Goal: Task Accomplishment & Management: Complete application form

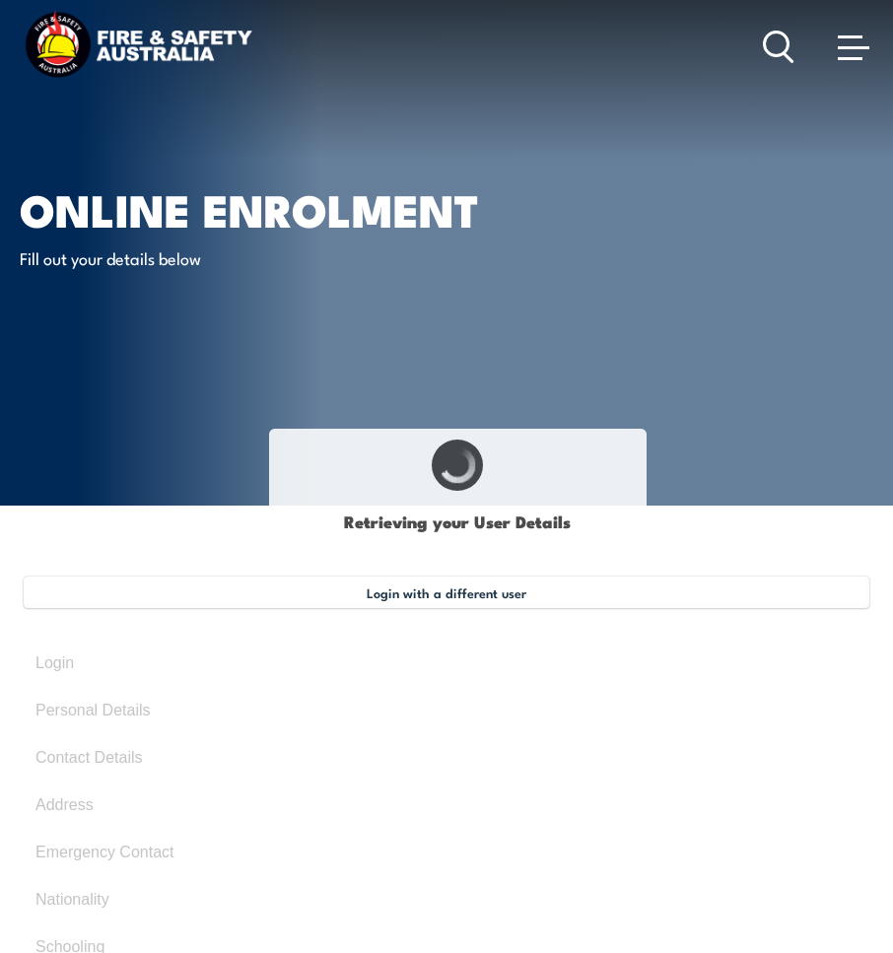
select select "Mr"
type input "[PERSON_NAME]"
type input "[DATE]"
type input "BY7H6PJDN7"
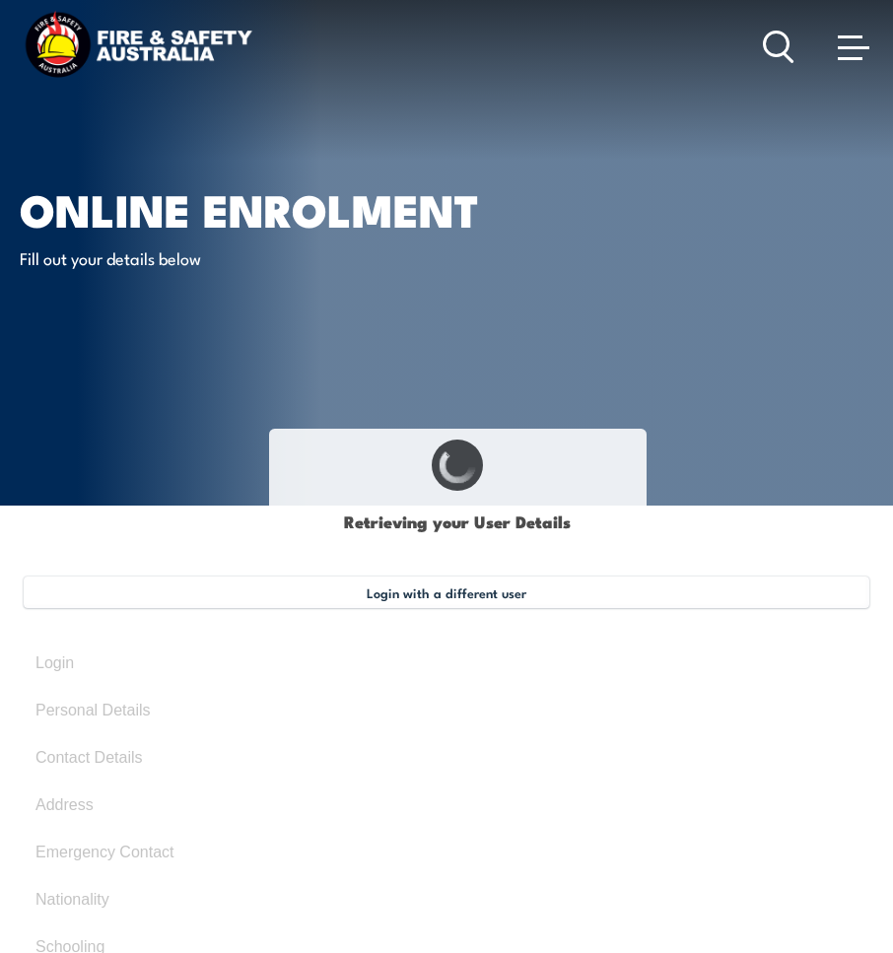
select select "M"
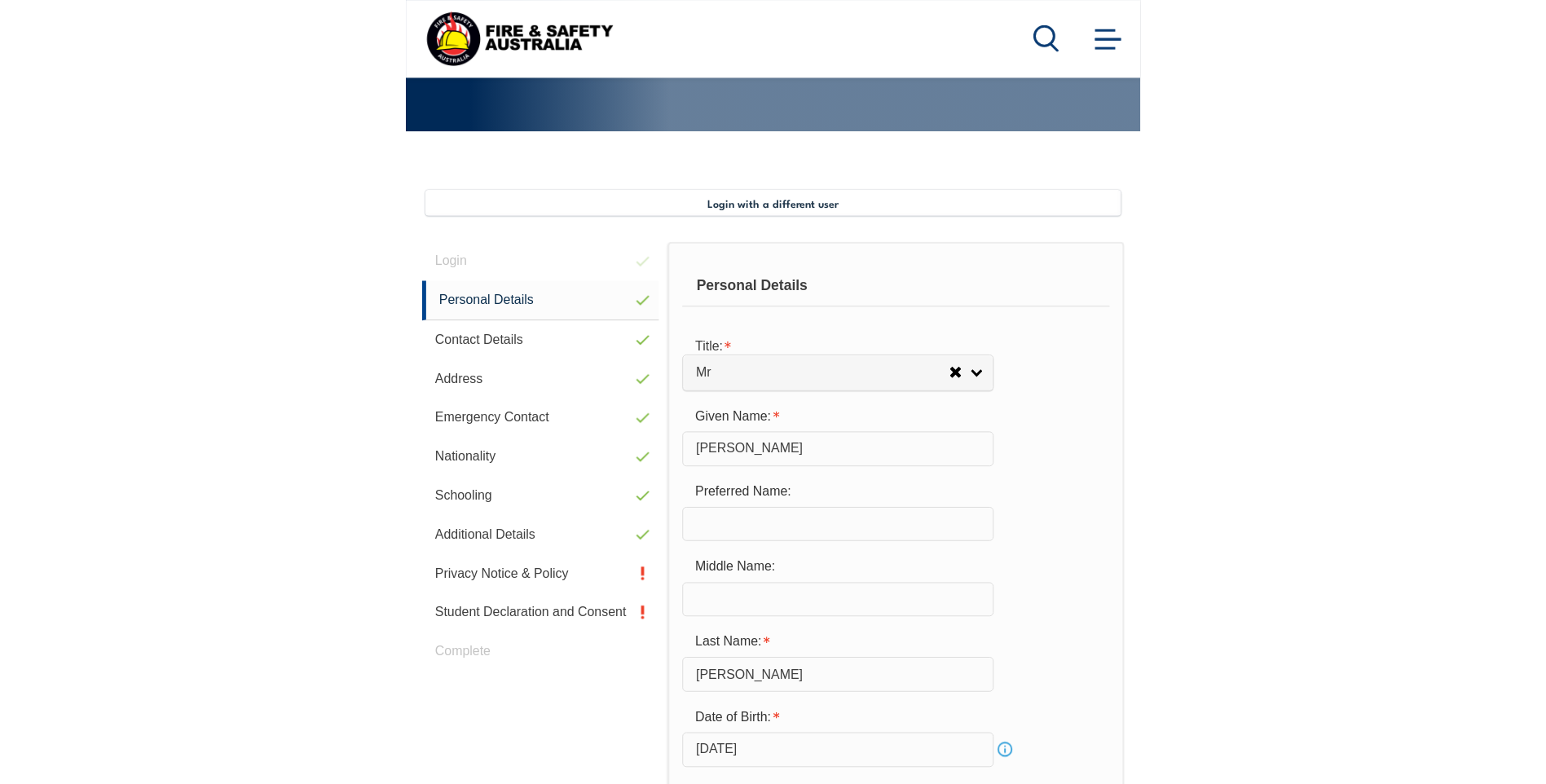
scroll to position [395, 0]
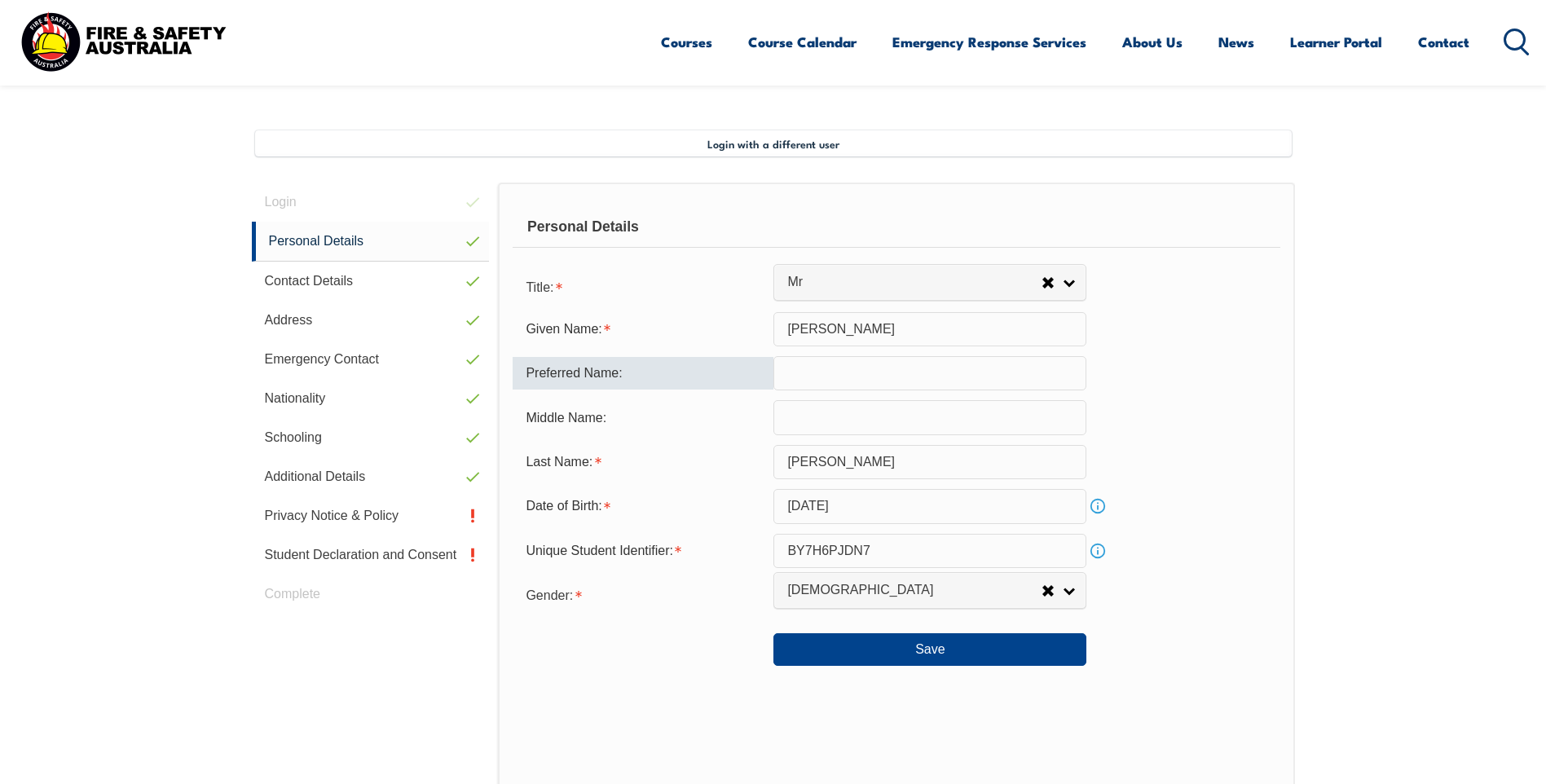
click at [738, 373] on input "text" at bounding box center [930, 373] width 313 height 34
type input "[PERSON_NAME]"
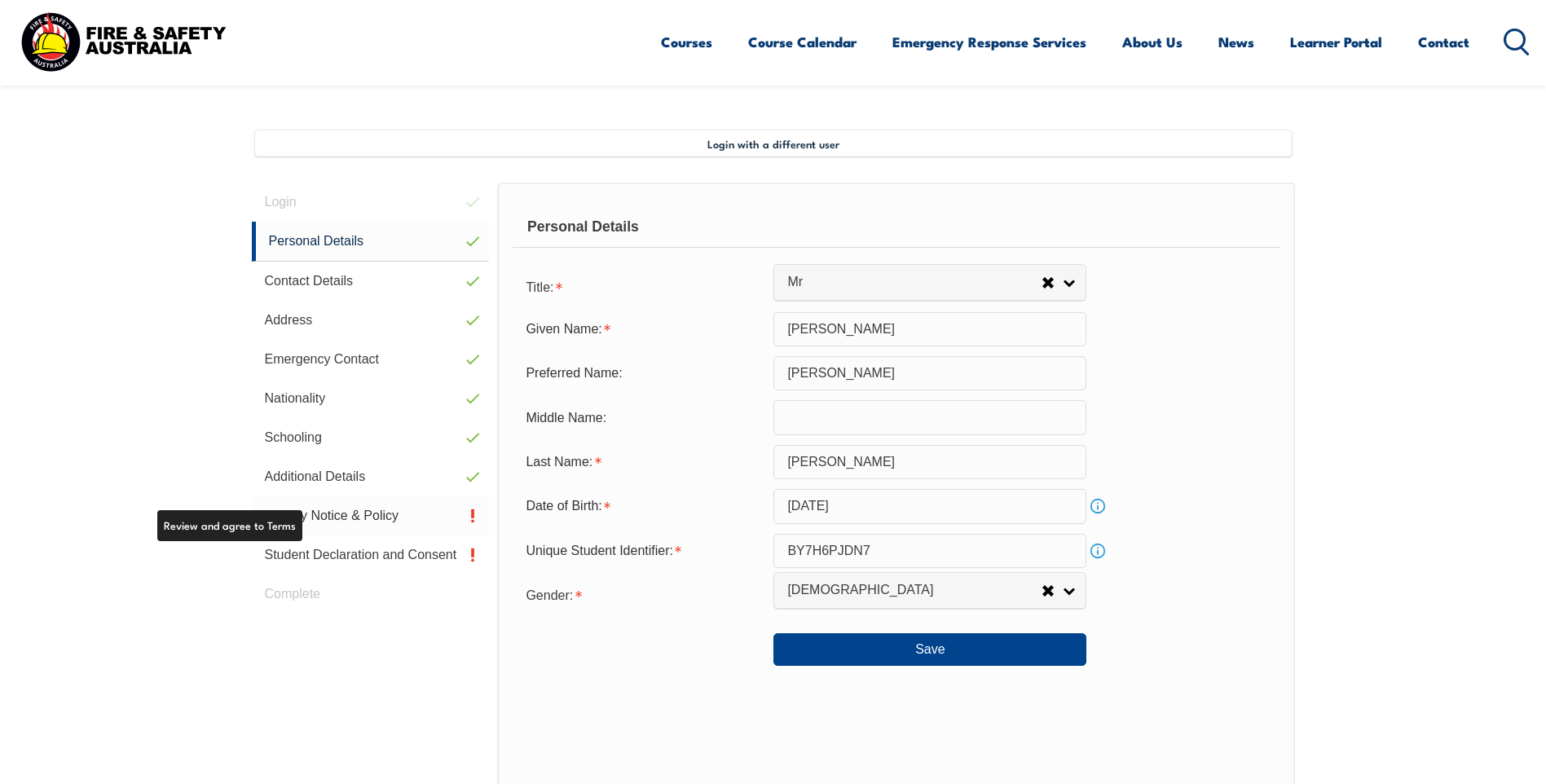
click at [385, 517] on link "Privacy Notice & Policy" at bounding box center [371, 515] width 238 height 39
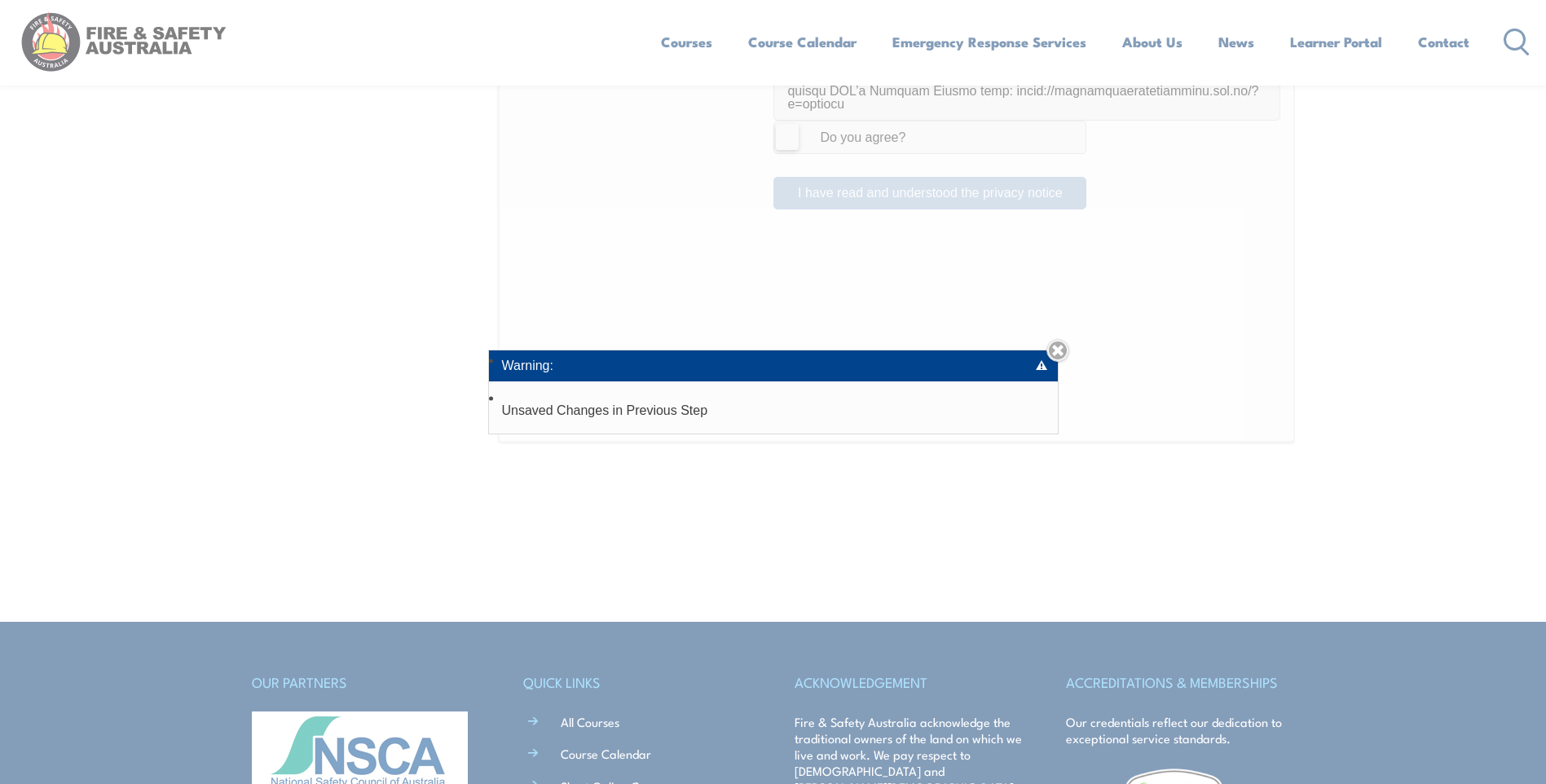
scroll to position [1259, 0]
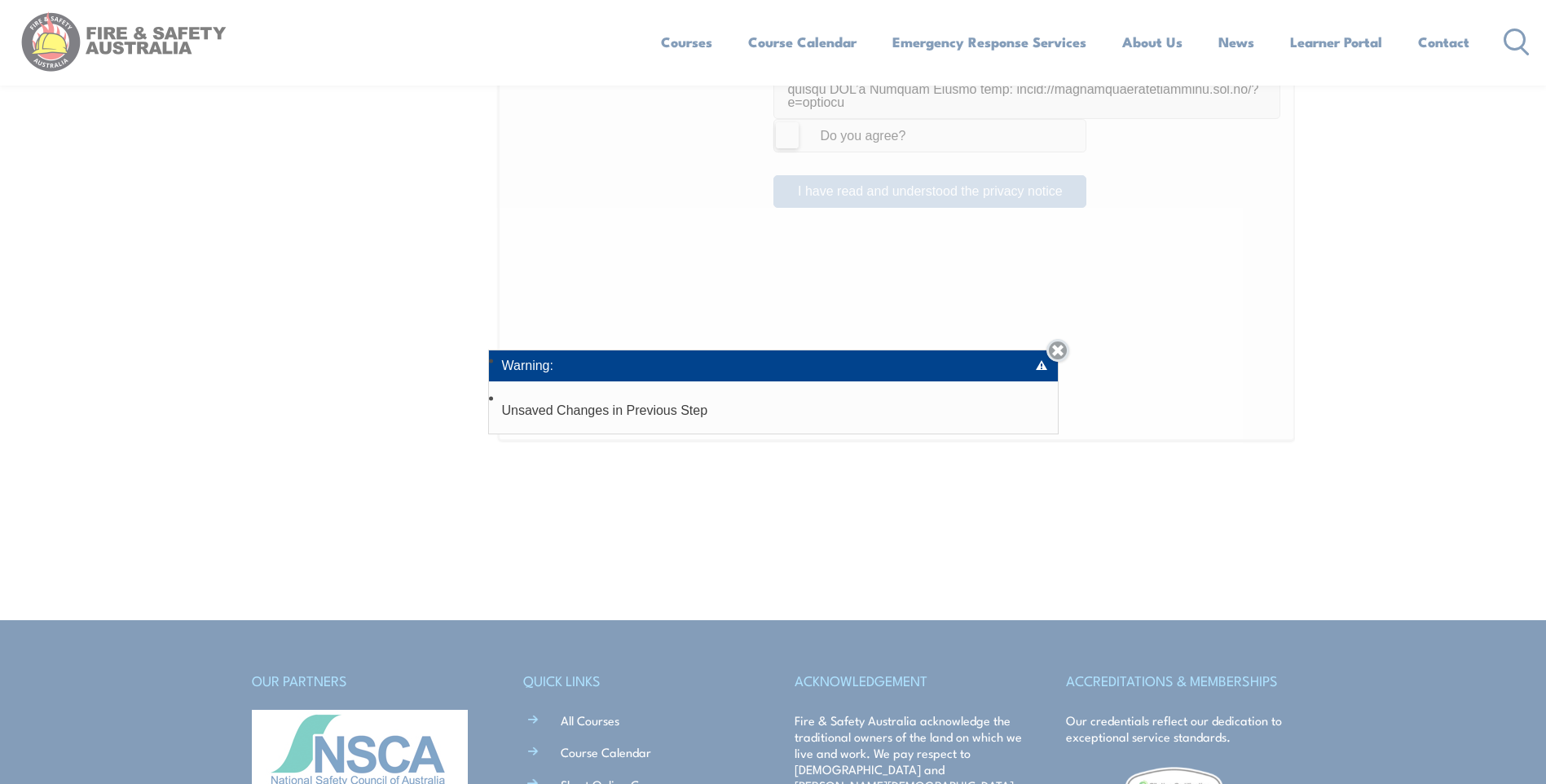
click at [738, 352] on link "Close" at bounding box center [1058, 351] width 23 height 23
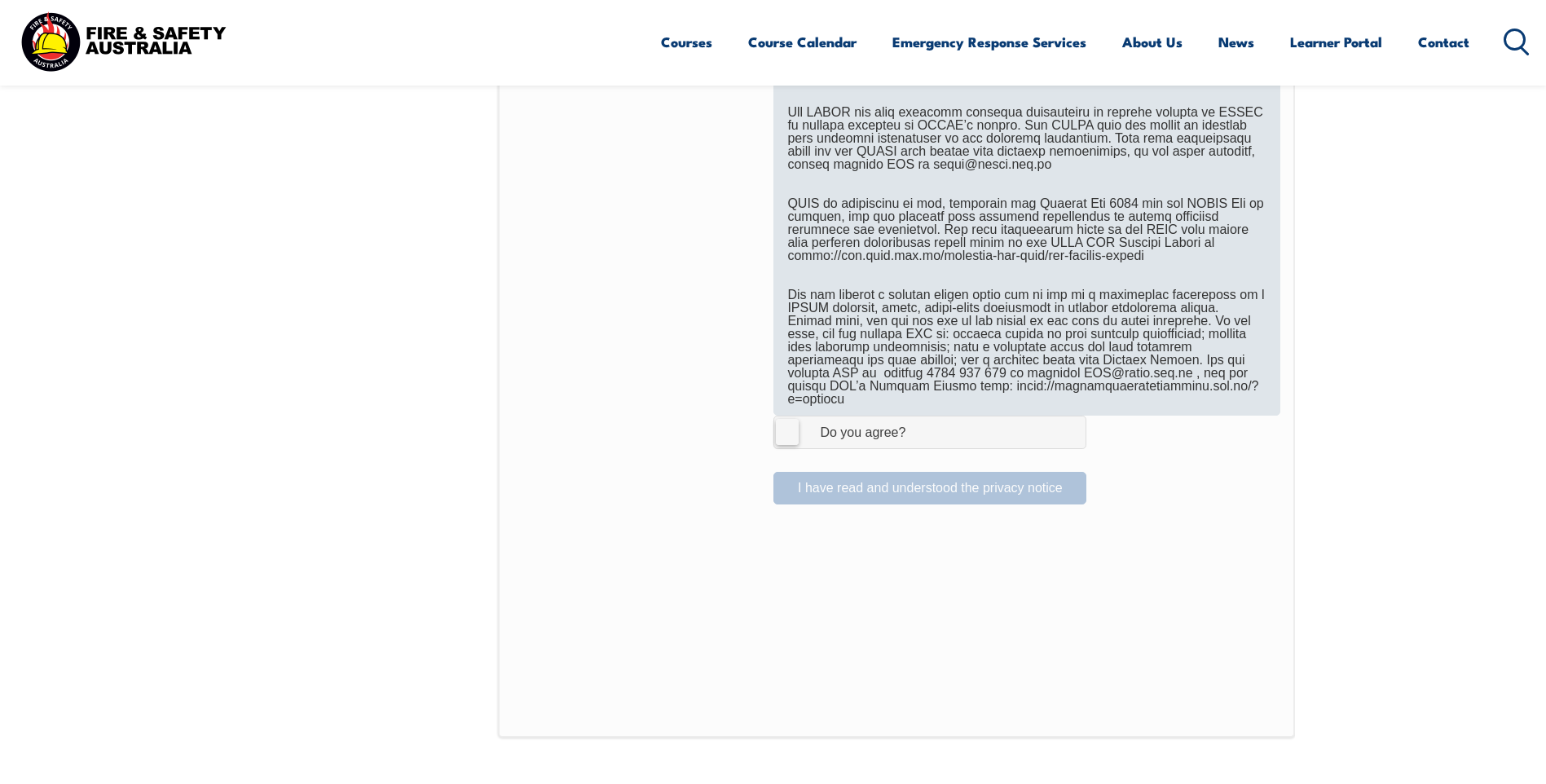
scroll to position [933, 0]
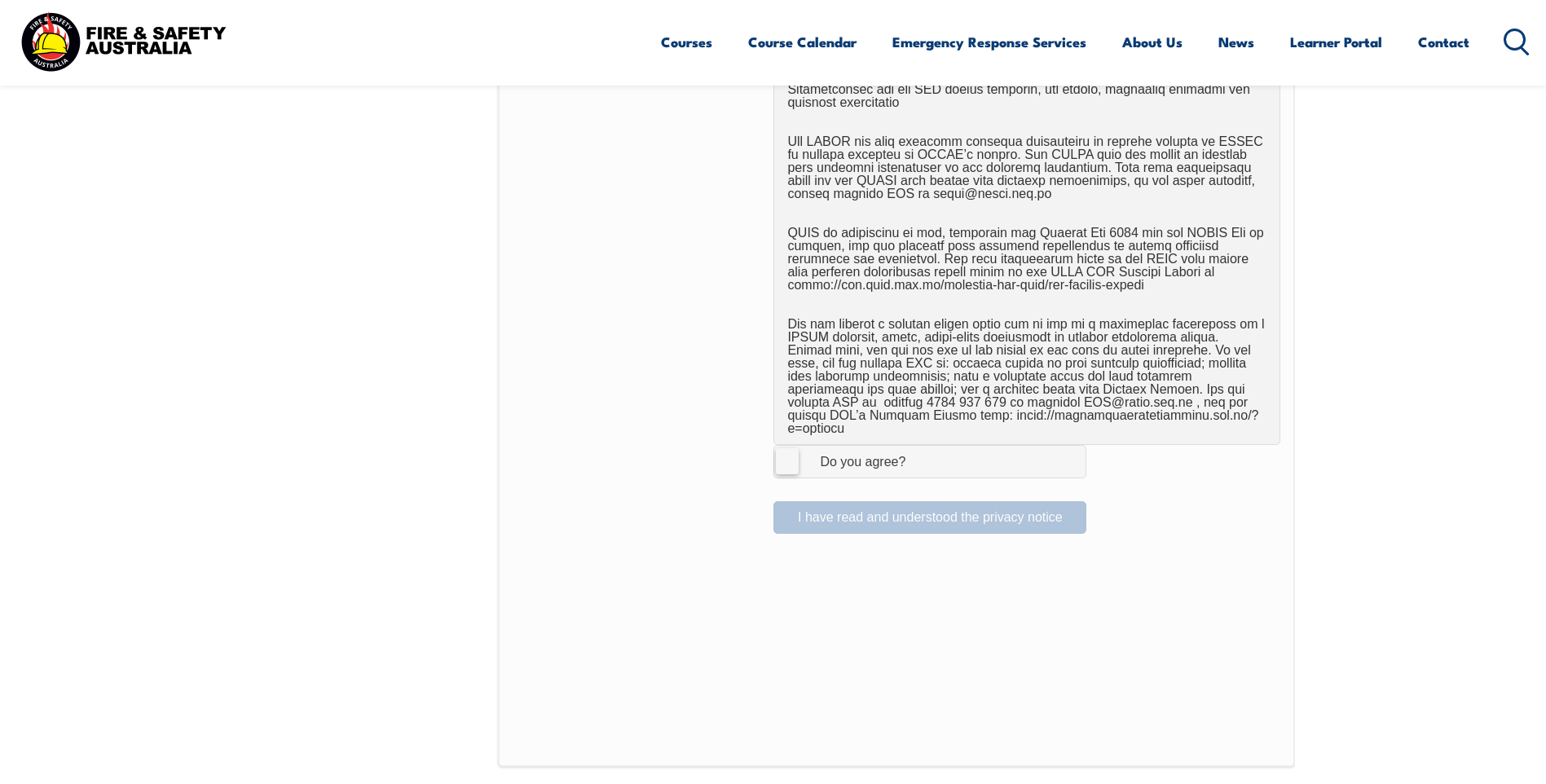
click at [738, 457] on label "I Agree Do you agree?" at bounding box center [930, 461] width 313 height 32
click at [738, 457] on input "I Agree Do you agree?" at bounding box center [931, 461] width 27 height 31
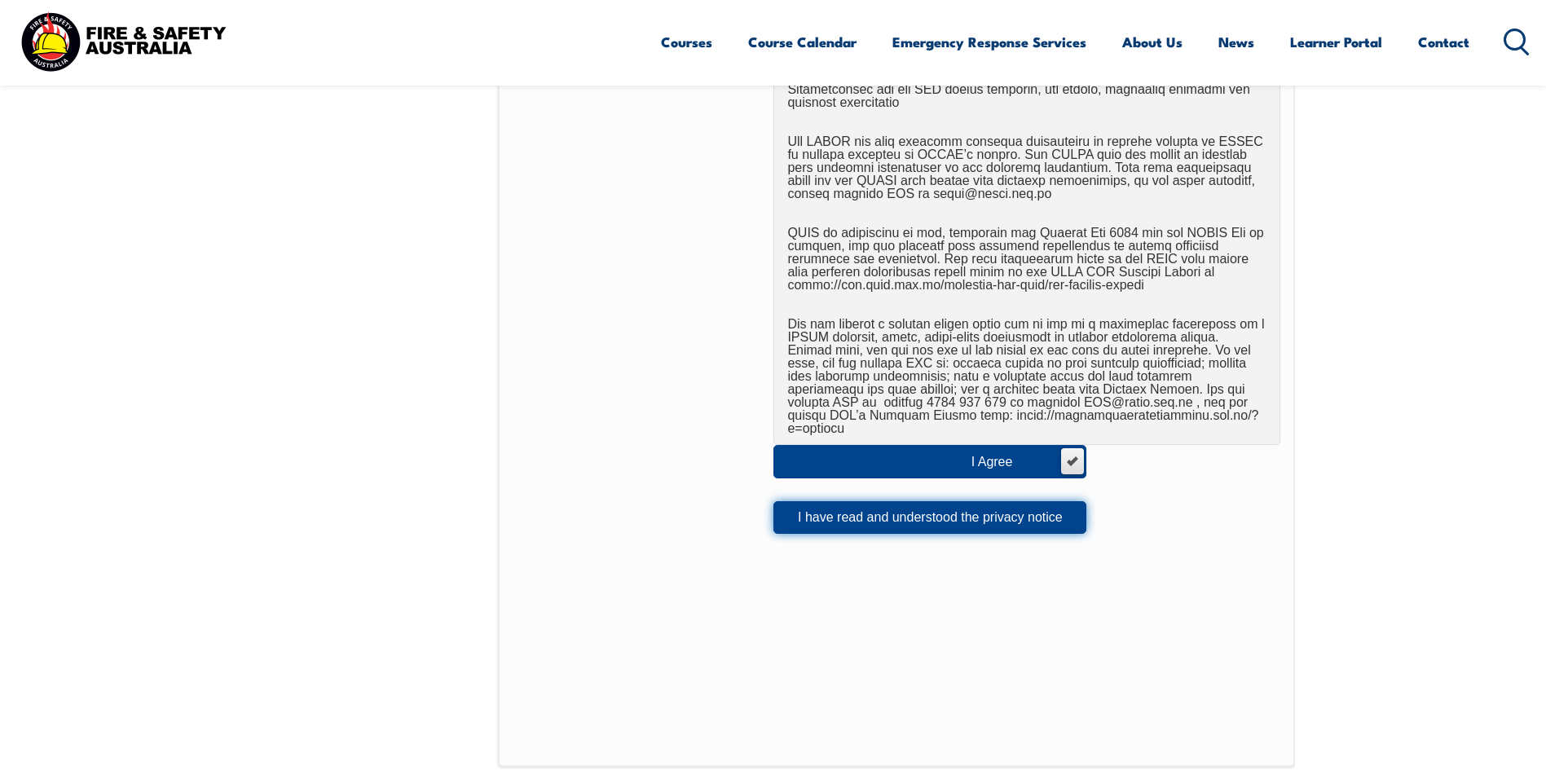
click at [738, 506] on button "I have read and understood the privacy notice" at bounding box center [930, 517] width 313 height 32
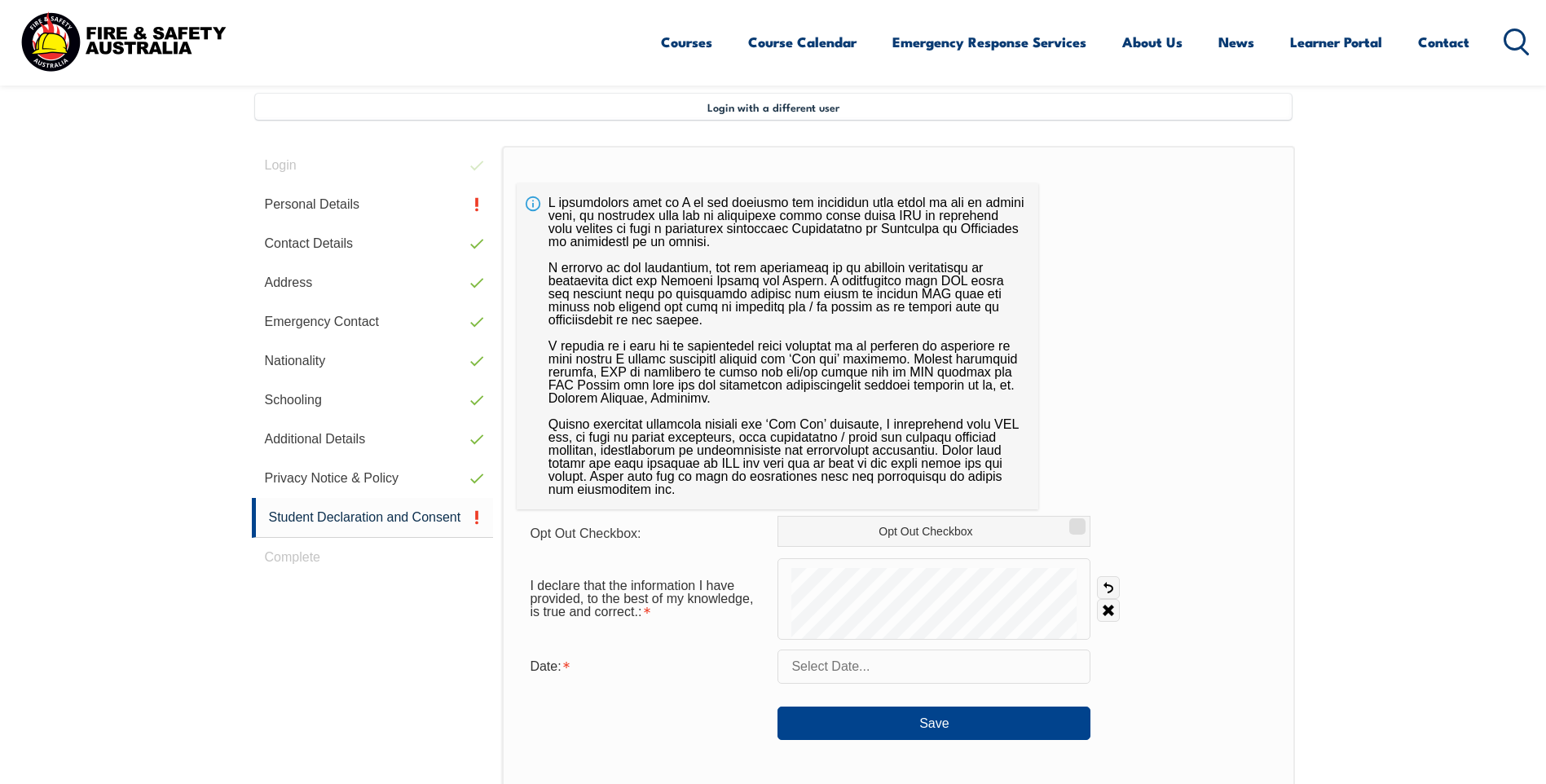
scroll to position [444, 0]
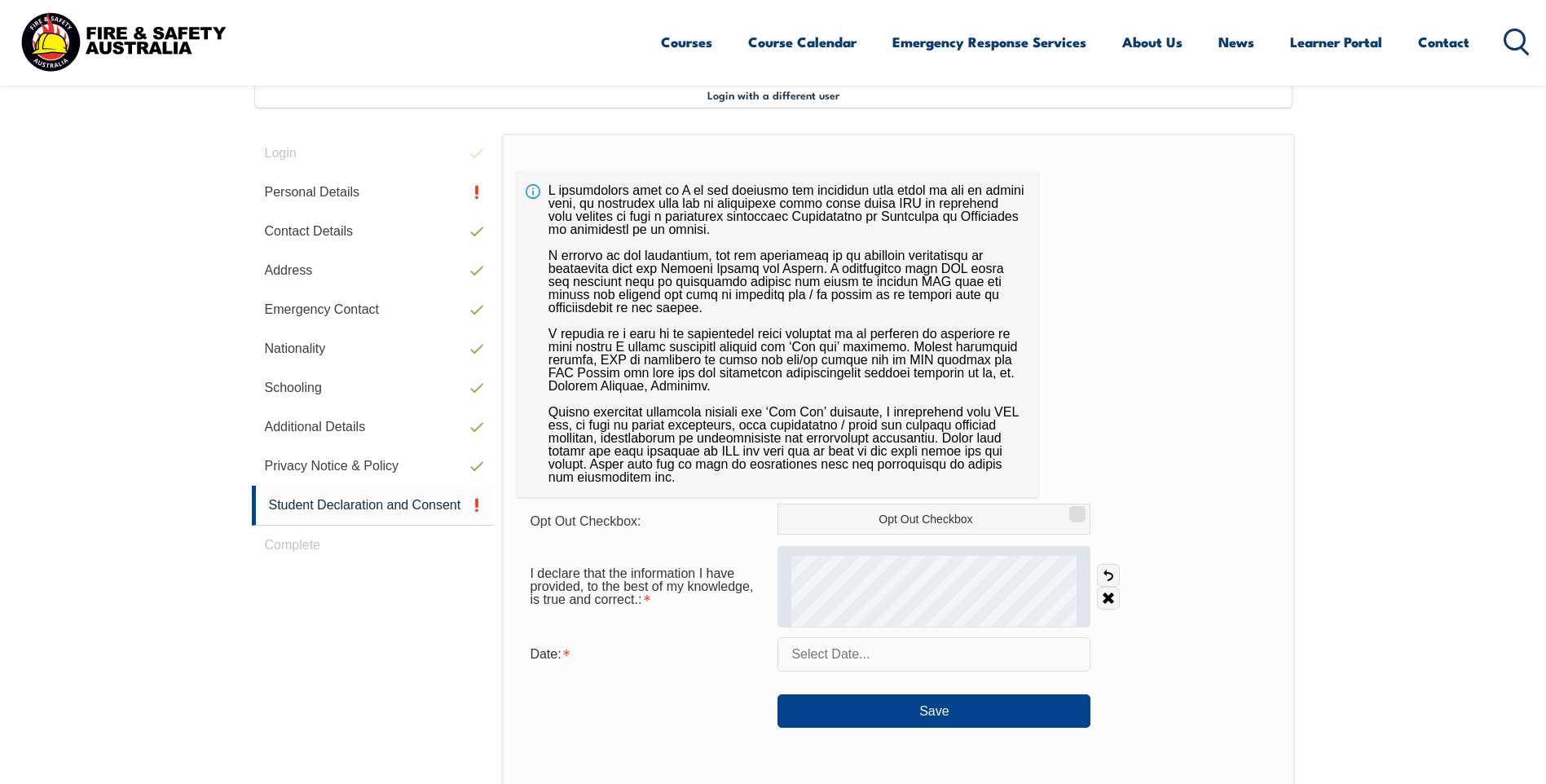
click at [738, 616] on div at bounding box center [934, 586] width 313 height 82
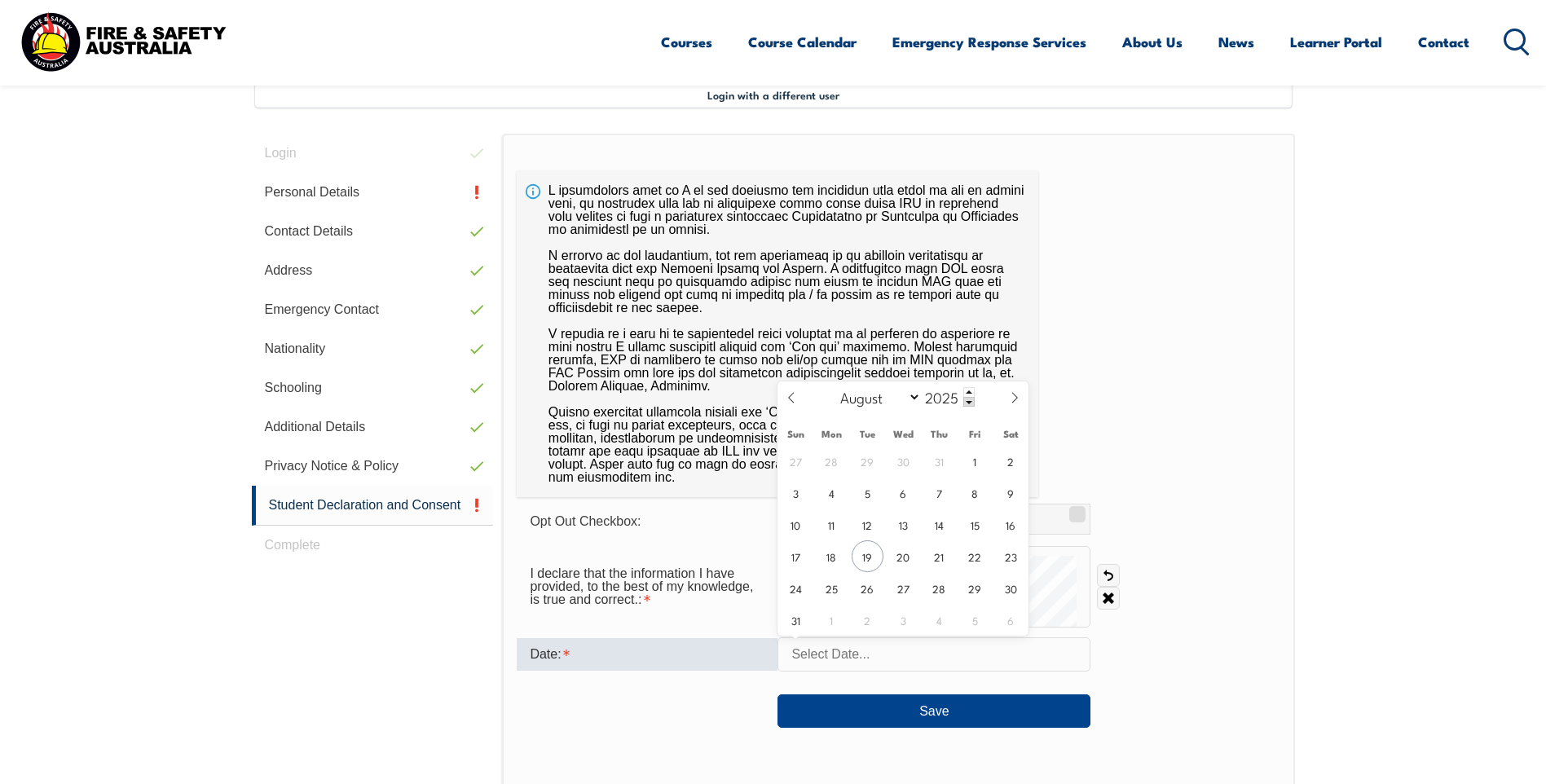
click at [738, 653] on input "text" at bounding box center [934, 653] width 313 height 34
click at [738, 558] on span "19" at bounding box center [867, 556] width 31 height 31
type input "[DATE]"
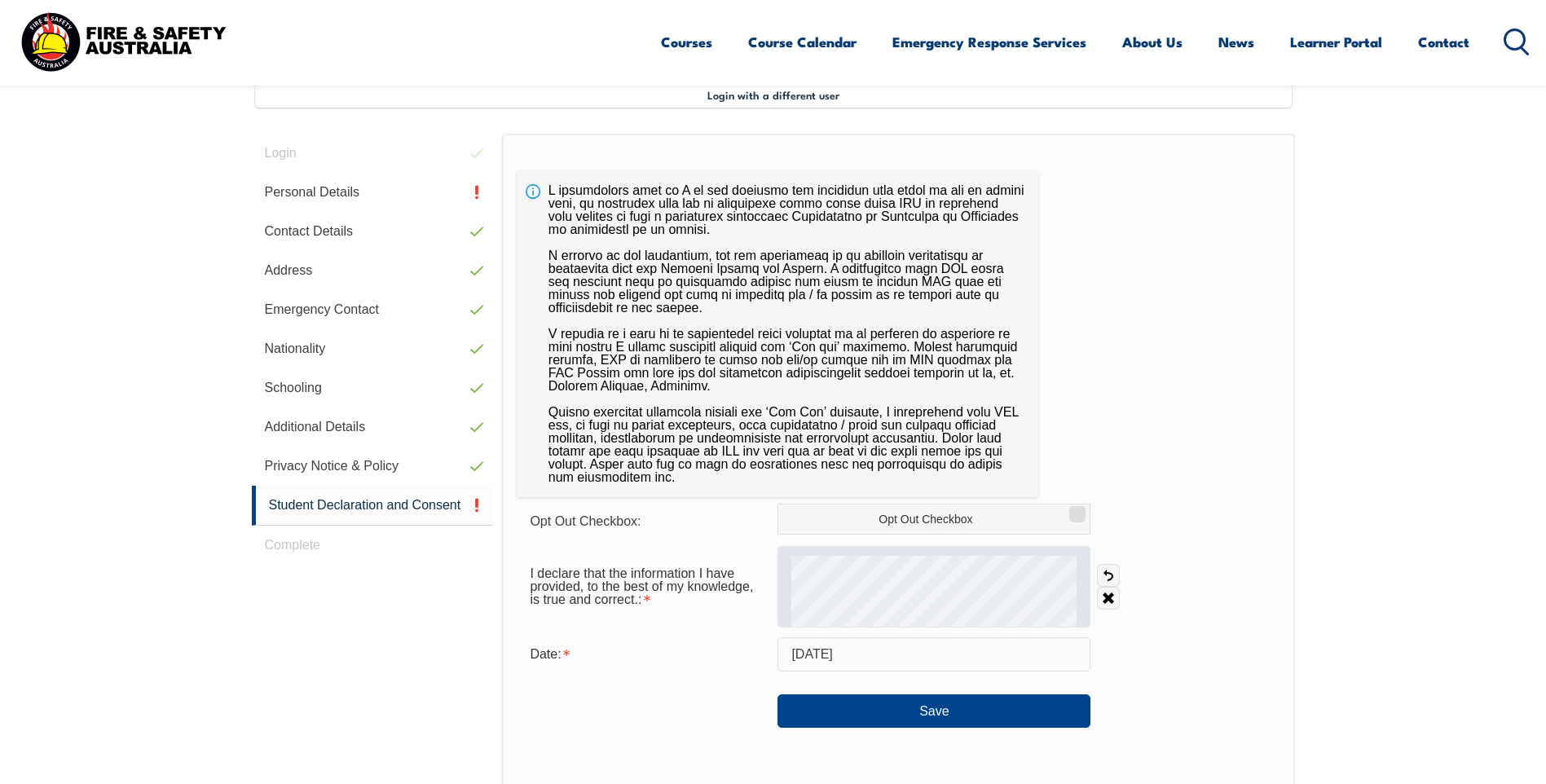
click at [738, 614] on div at bounding box center [934, 586] width 313 height 82
click at [738, 604] on div at bounding box center [934, 586] width 313 height 82
click at [738, 595] on div at bounding box center [934, 586] width 313 height 82
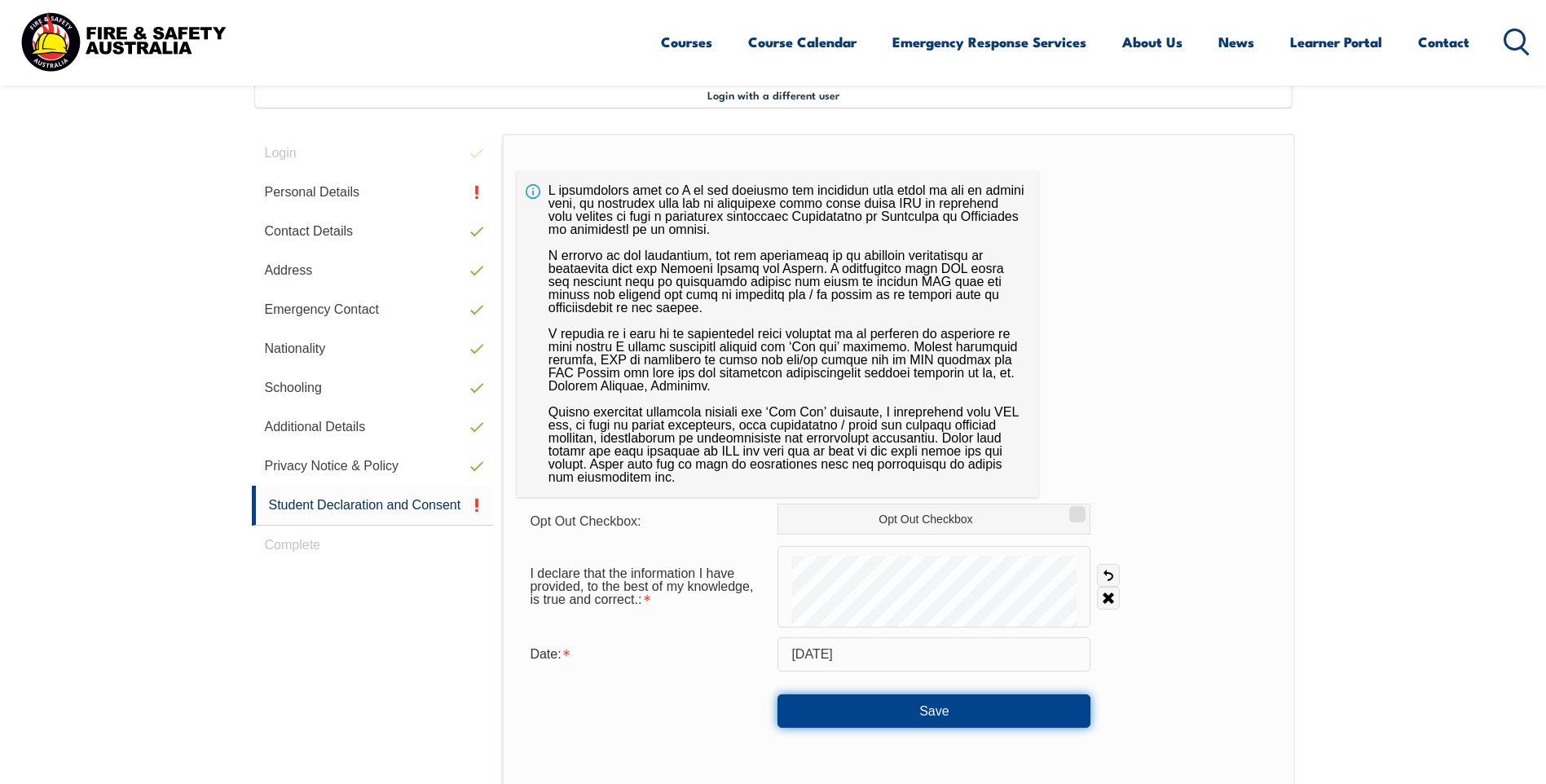
click at [738, 712] on button "Save" at bounding box center [934, 710] width 313 height 32
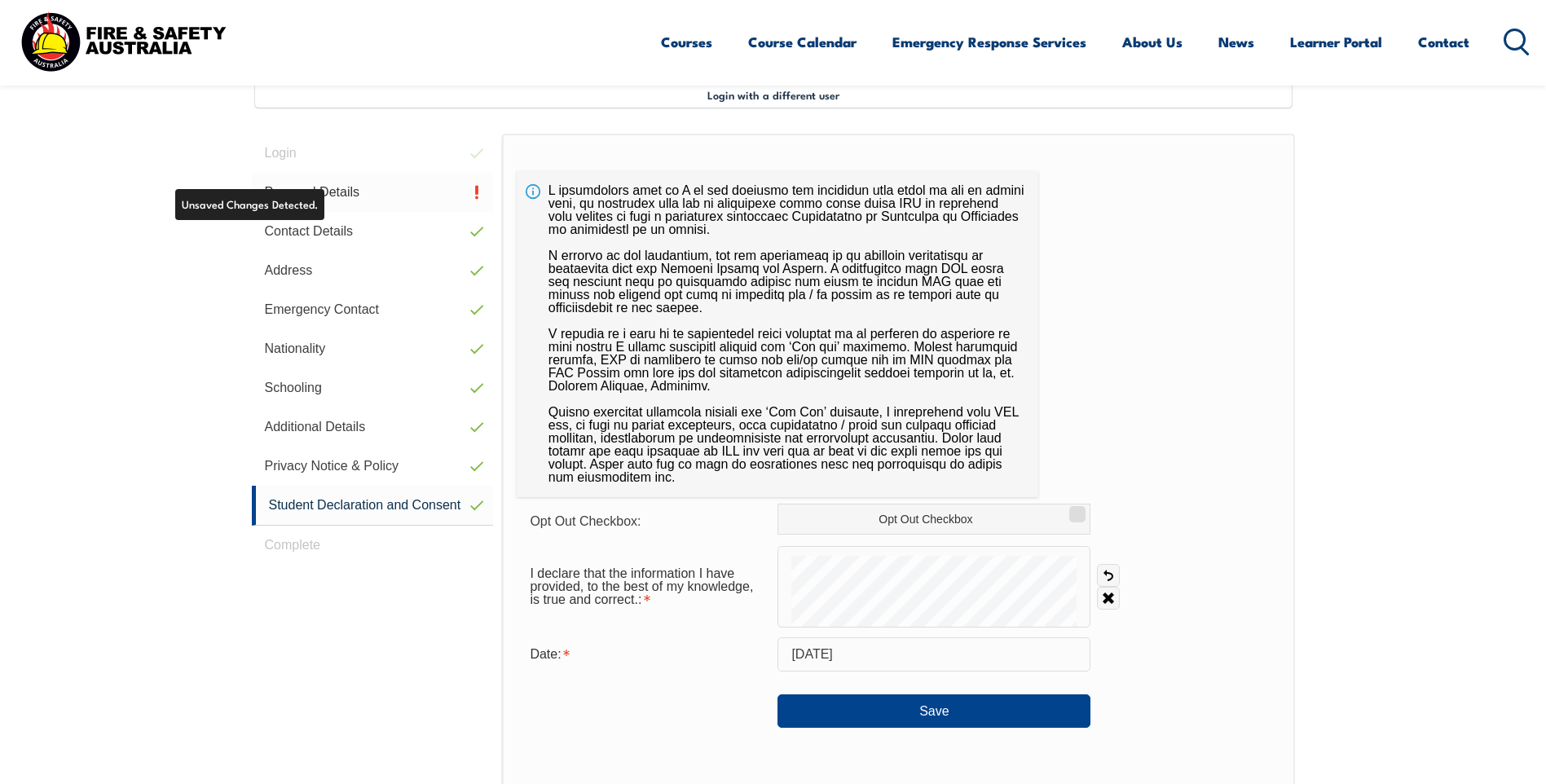
click at [352, 194] on link "Personal Details" at bounding box center [372, 192] width 242 height 39
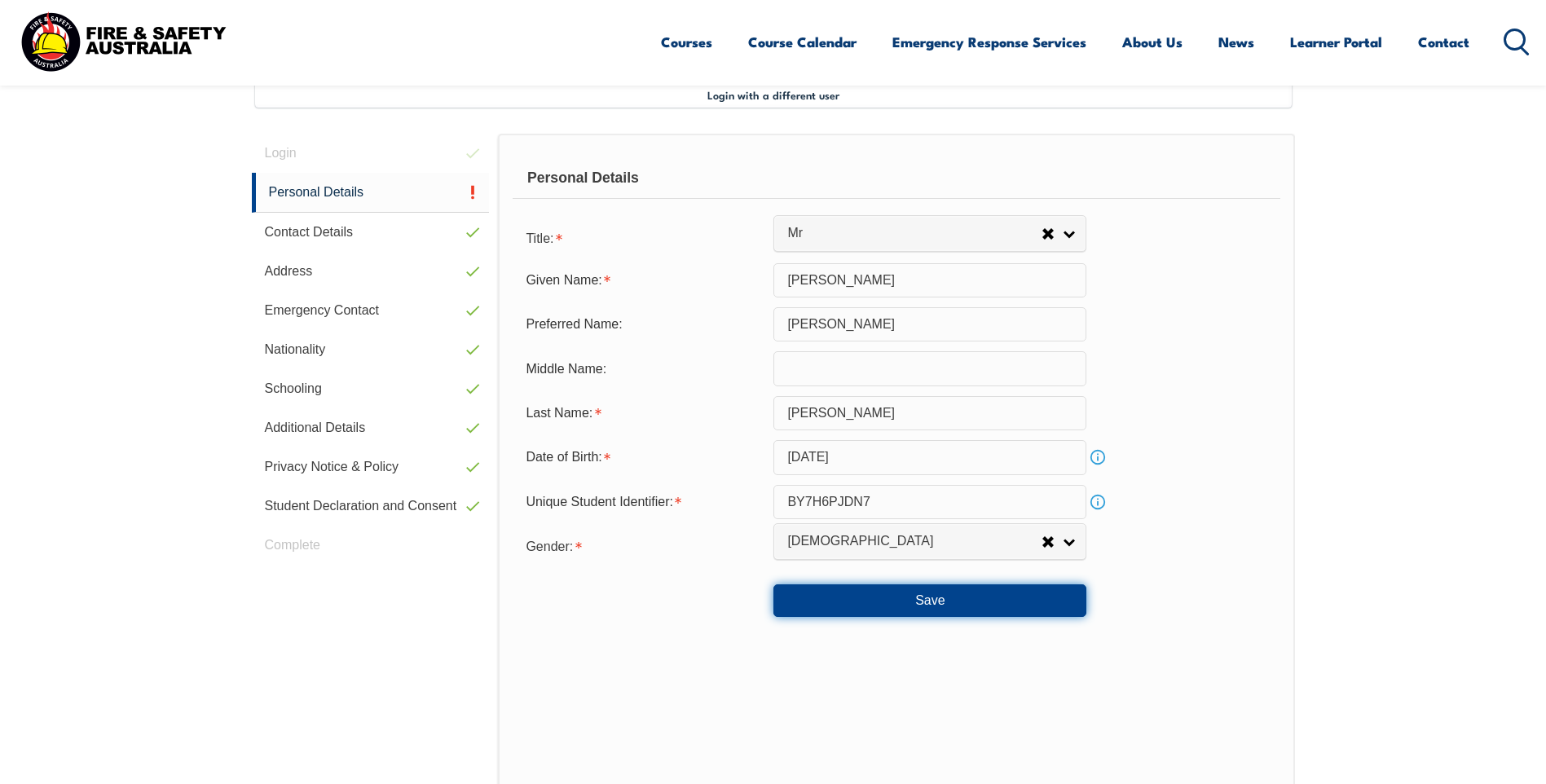
click at [738, 596] on button "Save" at bounding box center [930, 600] width 313 height 32
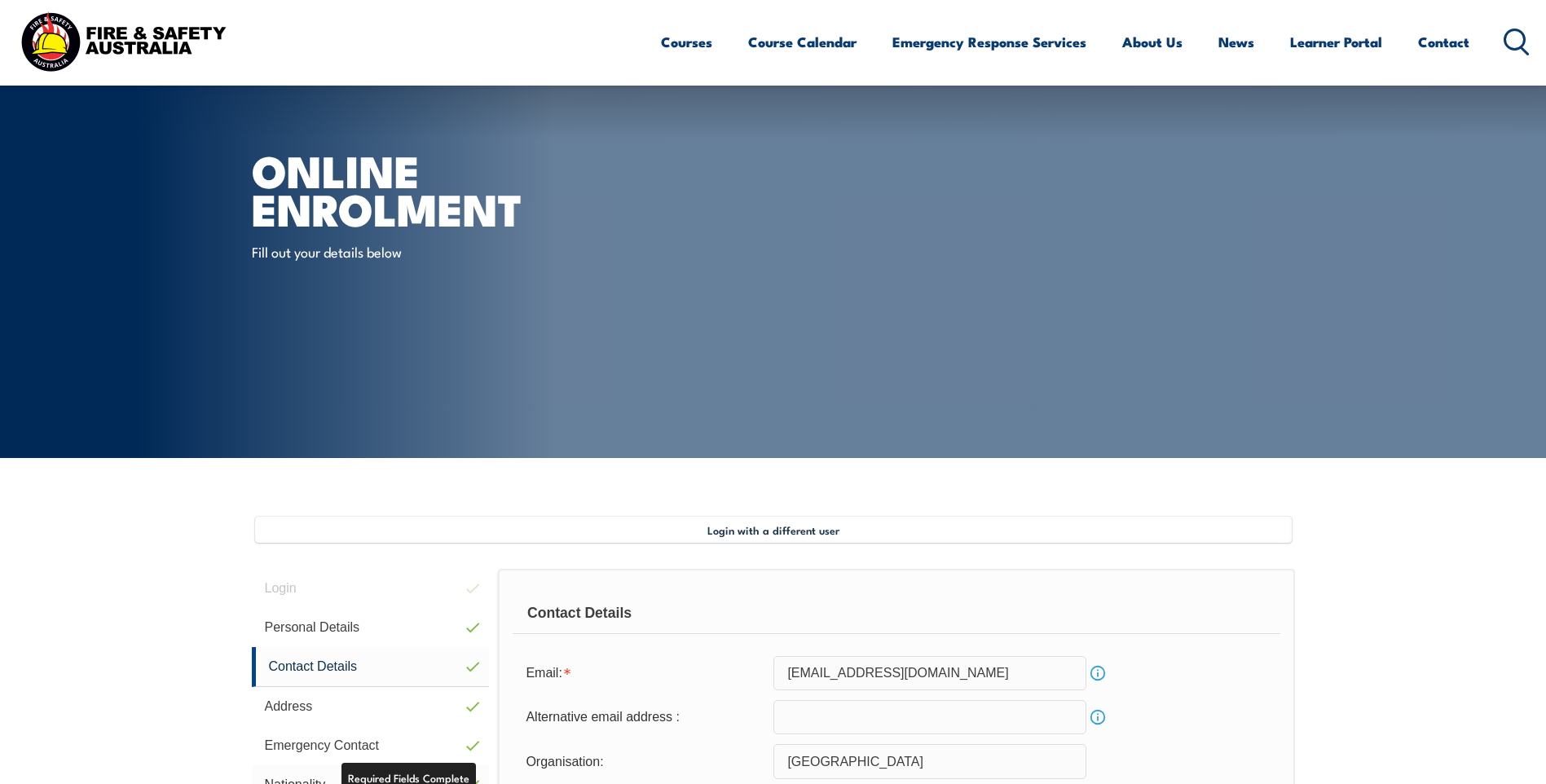
scroll to position [0, 0]
